Goal: Information Seeking & Learning: Find specific fact

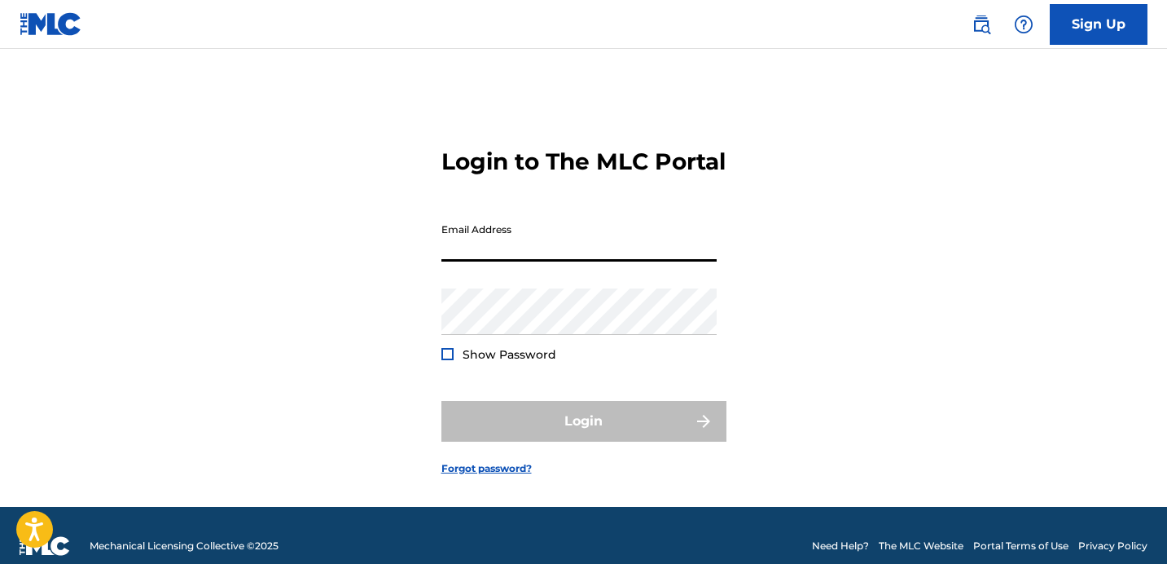
type input "[EMAIL_ADDRESS][DOMAIN_NAME]"
click at [583, 442] on button "Login" at bounding box center [584, 421] width 285 height 41
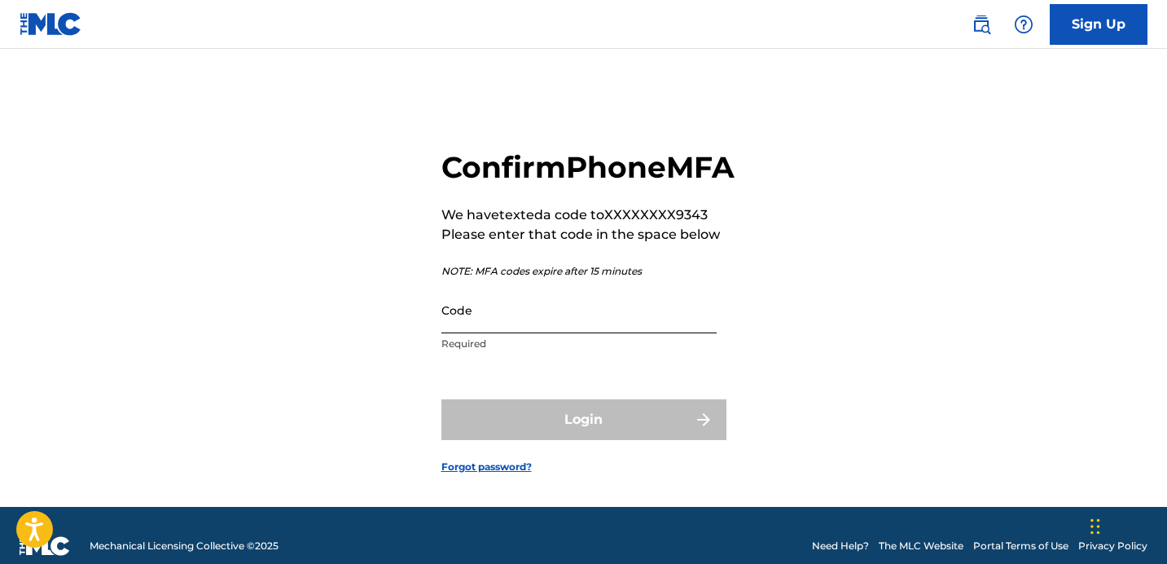
click at [449, 333] on input "Code" at bounding box center [579, 310] width 275 height 46
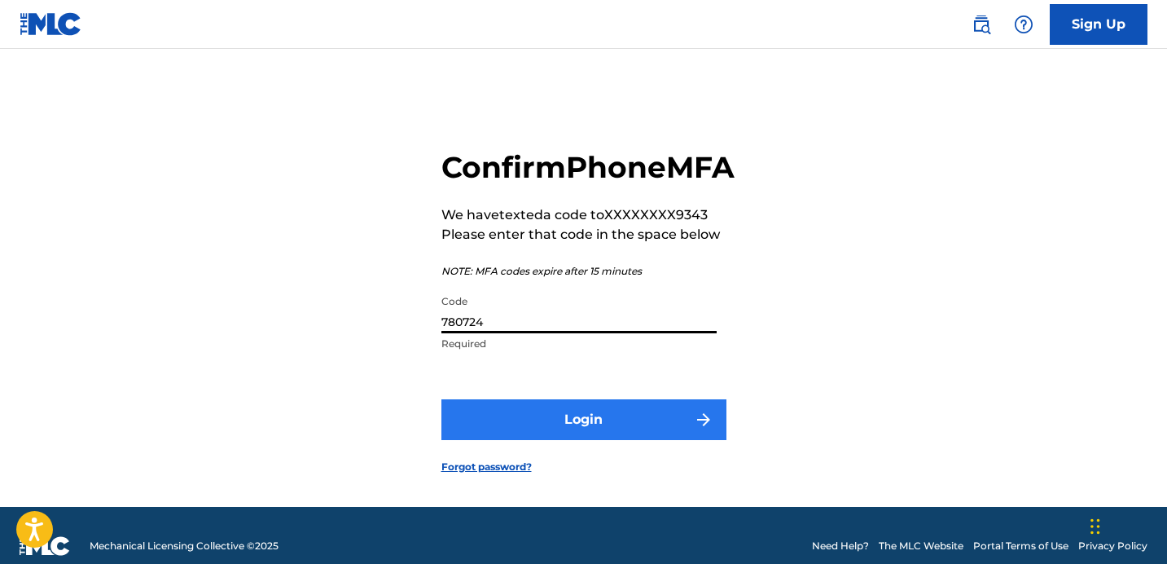
type input "780724"
click at [489, 440] on button "Login" at bounding box center [584, 419] width 285 height 41
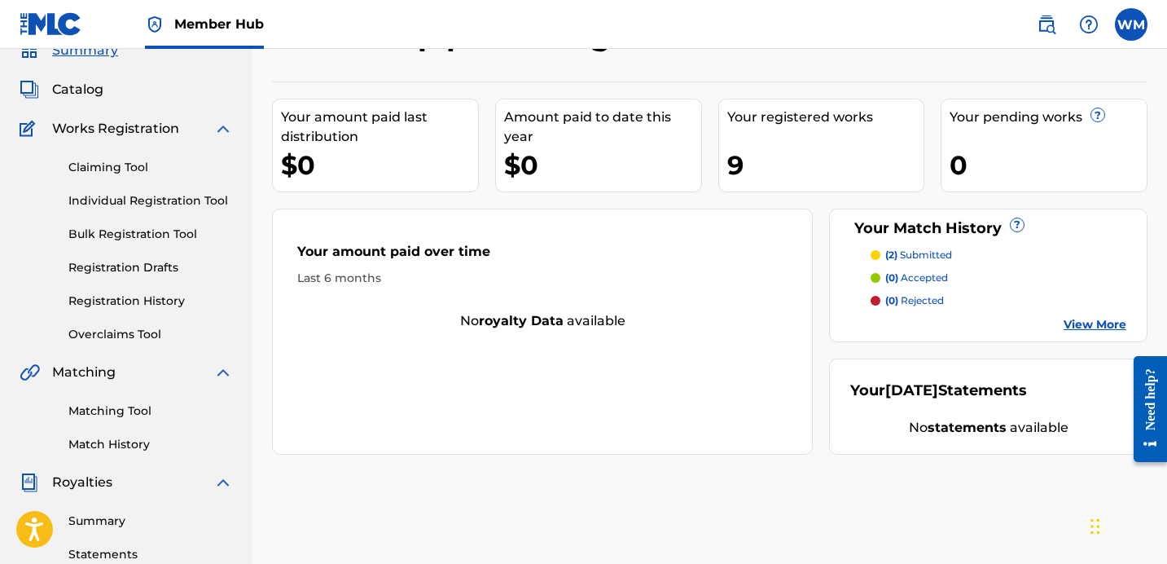
scroll to position [79, 0]
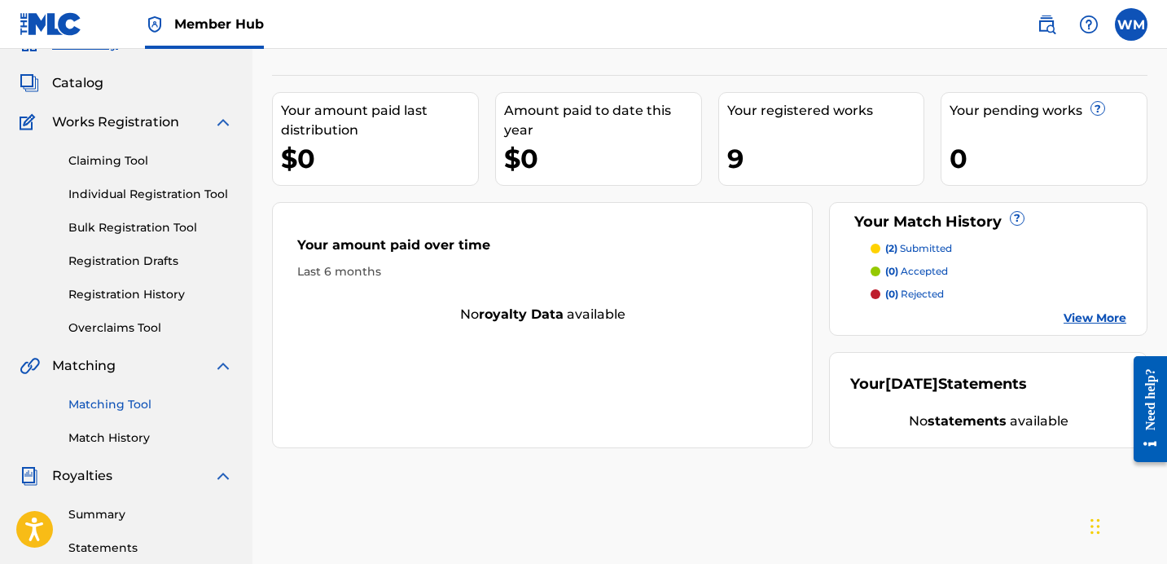
click at [132, 410] on link "Matching Tool" at bounding box center [150, 404] width 165 height 17
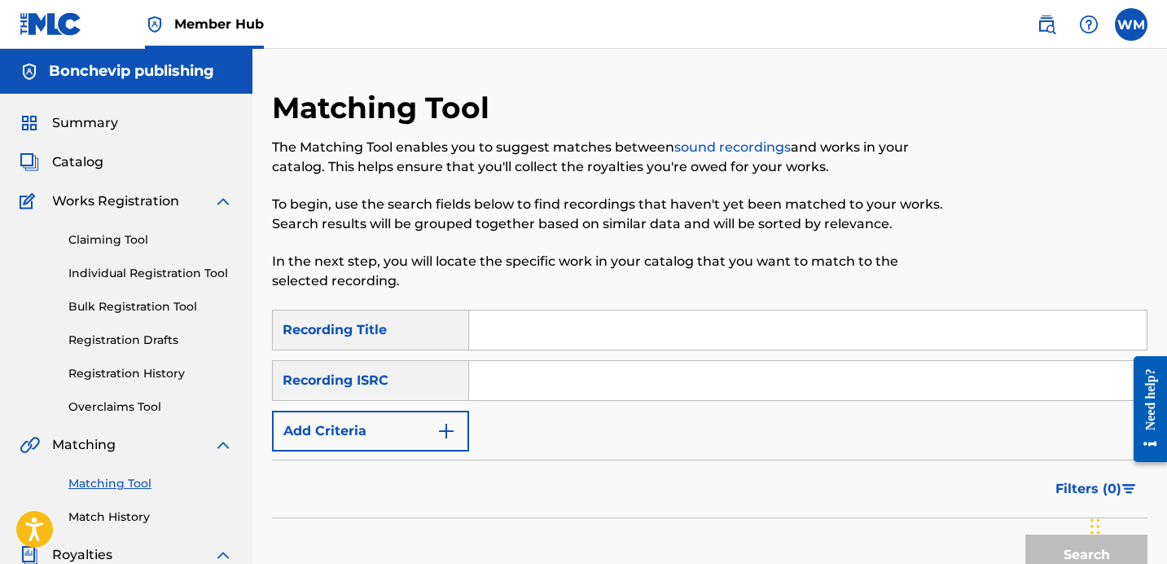
click at [508, 338] on input "Search Form" at bounding box center [808, 329] width 678 height 39
type input "tato"
click at [449, 429] on img "Search Form" at bounding box center [447, 431] width 20 height 20
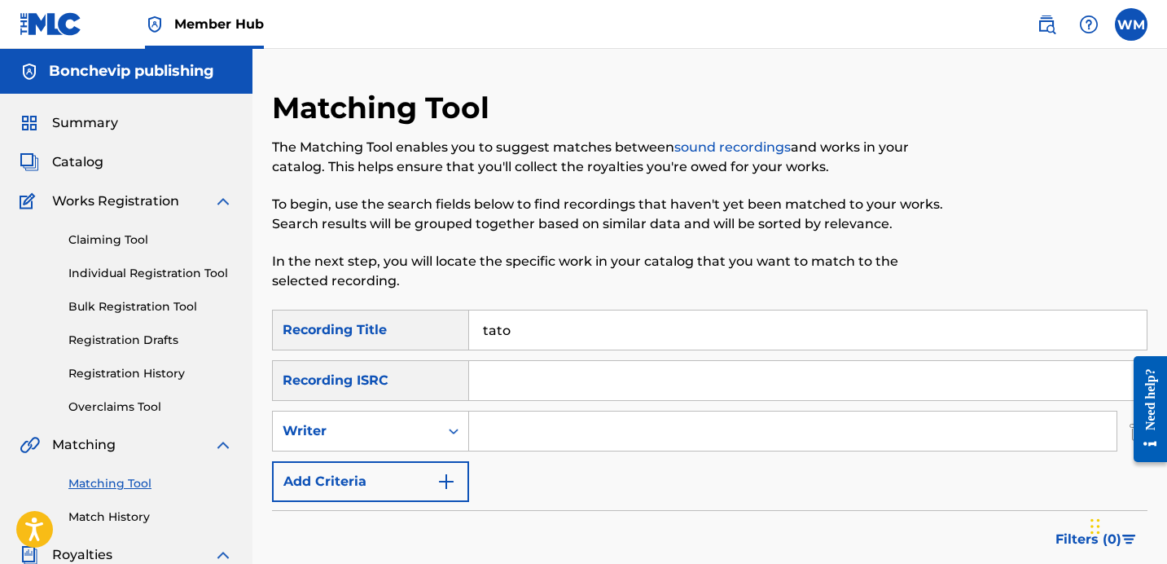
click at [478, 433] on input "Search Form" at bounding box center [793, 430] width 648 height 39
click at [526, 431] on input "argents [PERSON_NAME]" at bounding box center [793, 430] width 648 height 39
type input "[PERSON_NAME]"
click at [680, 489] on div "SearchWithCriteriabbb3291e-f636-4c70-9fa4-224bb4f6d047 Recording Title tato Sea…" at bounding box center [710, 406] width 876 height 192
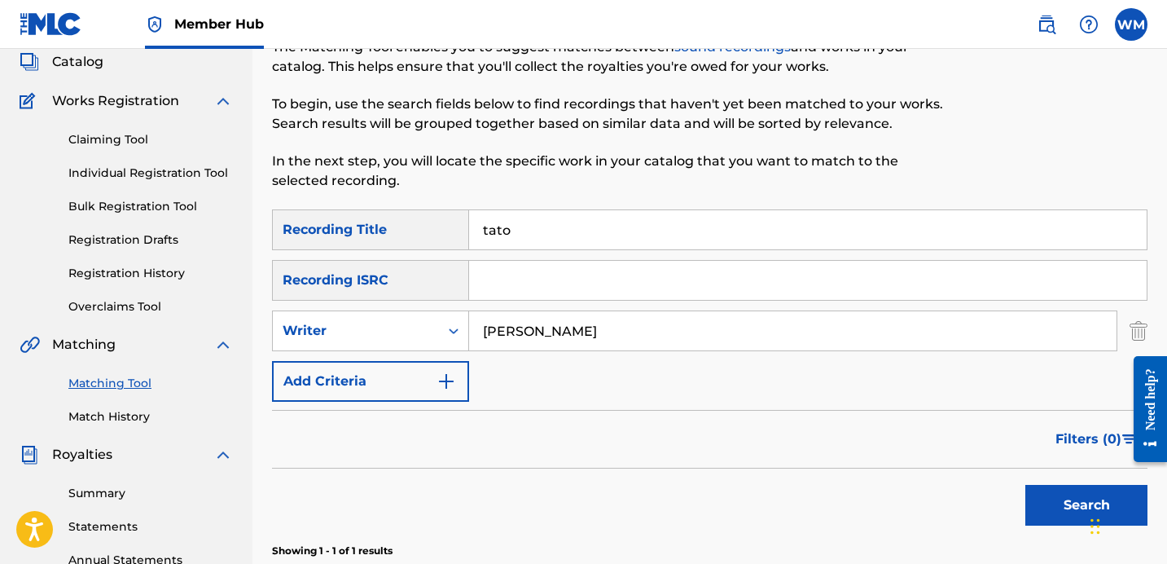
scroll to position [103, 0]
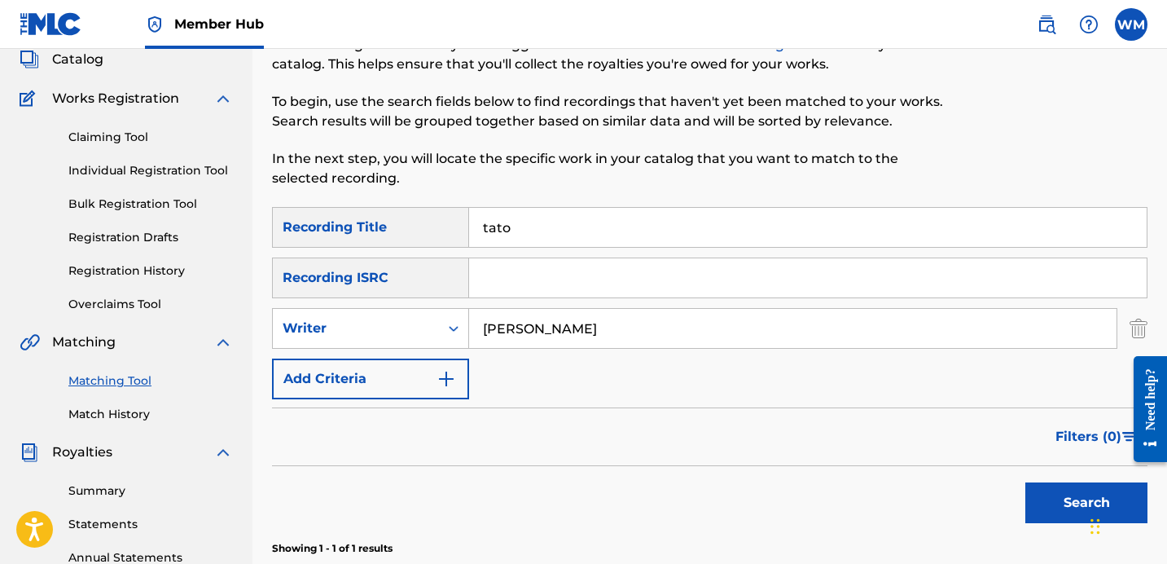
click at [1018, 494] on div "Search" at bounding box center [1082, 498] width 130 height 65
click at [1039, 494] on button "Search" at bounding box center [1087, 502] width 122 height 41
click at [920, 410] on div "Filters ( 0 )" at bounding box center [710, 436] width 876 height 59
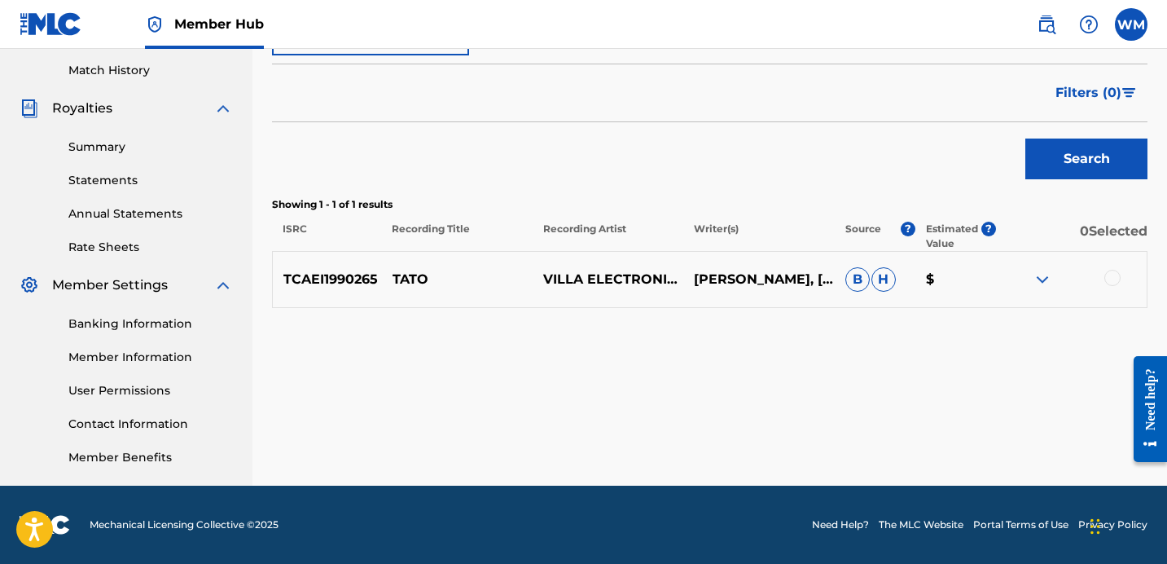
scroll to position [446, 0]
click at [1046, 275] on img at bounding box center [1043, 280] width 20 height 20
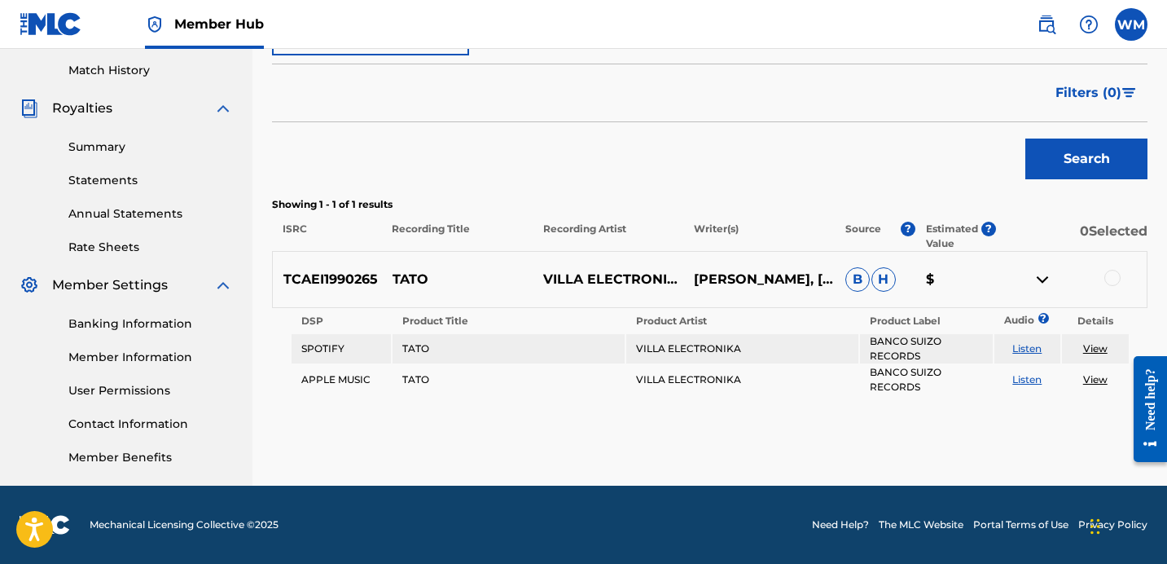
click at [1089, 346] on link "View" at bounding box center [1095, 348] width 24 height 12
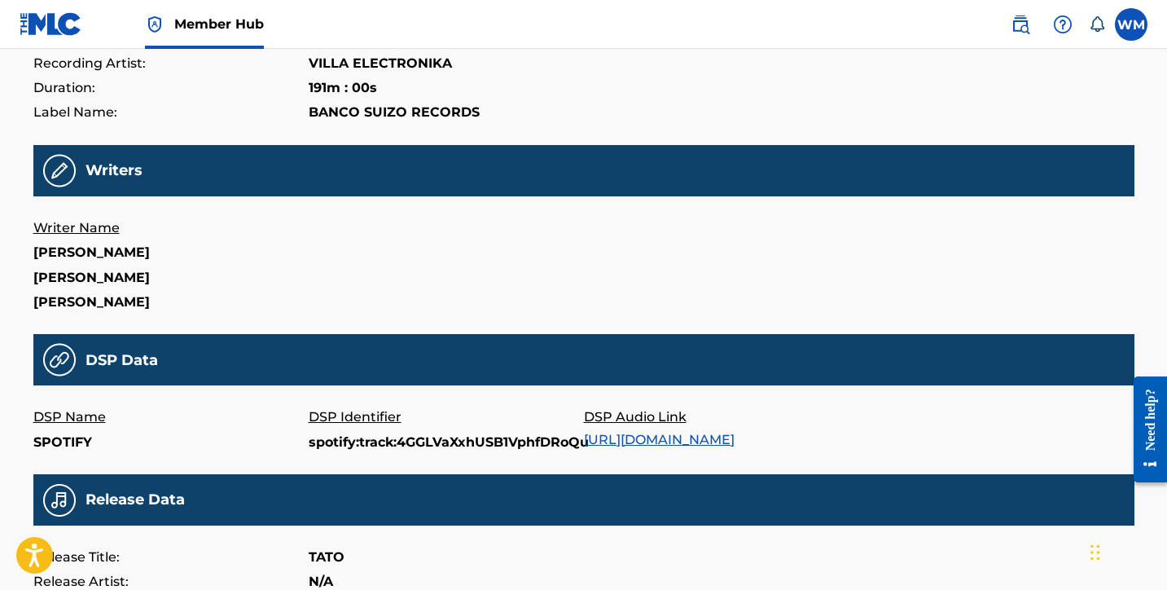
scroll to position [300, 0]
